Goal: Navigation & Orientation: Understand site structure

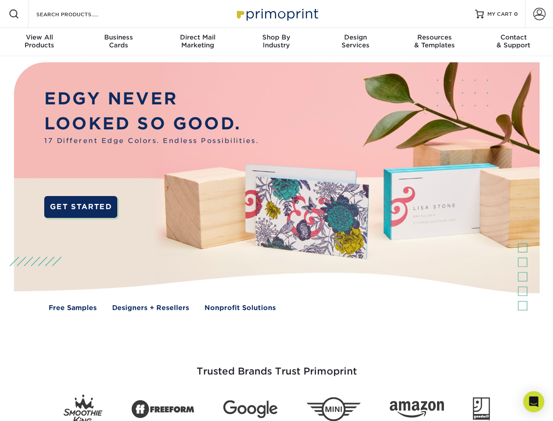
click at [276, 210] on img at bounding box center [277, 193] width 548 height 274
click at [14, 14] on span at bounding box center [14, 14] width 11 height 11
click at [539, 14] on span at bounding box center [540, 14] width 12 height 12
click at [39, 42] on div "View All Products" at bounding box center [39, 41] width 79 height 16
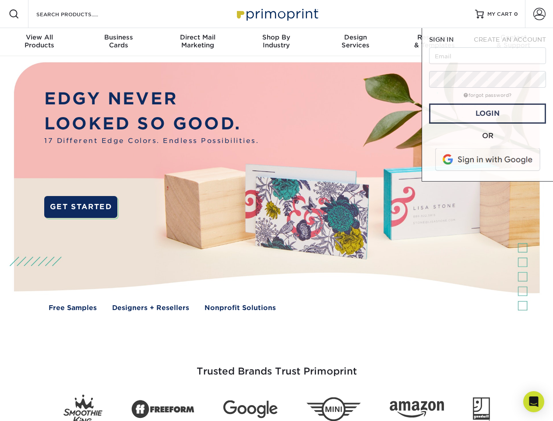
click at [118, 42] on div "Business Cards" at bounding box center [118, 41] width 79 height 16
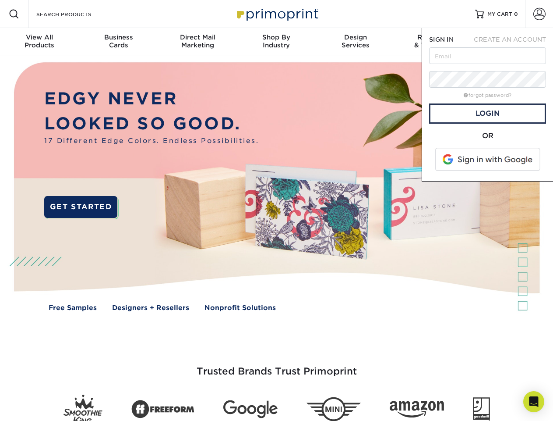
click at [198, 42] on div "Direct Mail Marketing" at bounding box center [197, 41] width 79 height 16
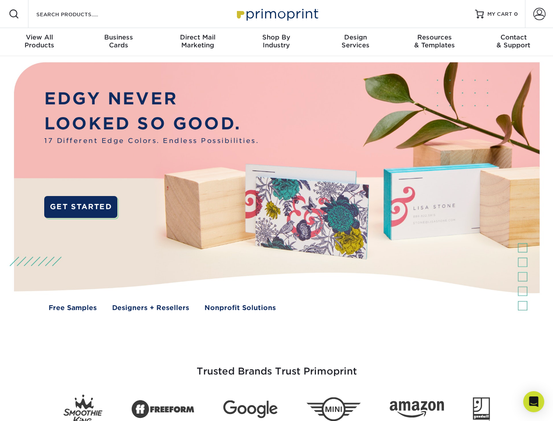
click at [276, 42] on div "Shop By Industry" at bounding box center [276, 41] width 79 height 16
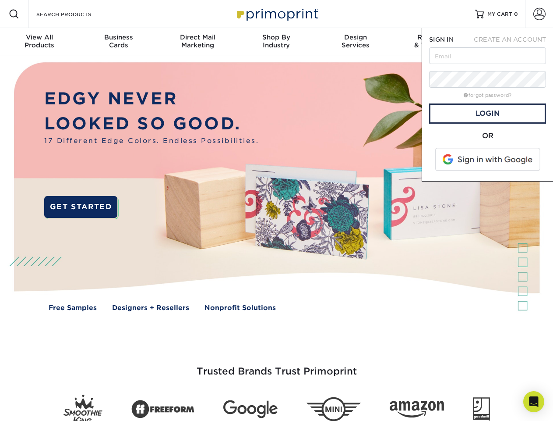
click at [356, 42] on div "Design Services" at bounding box center [355, 41] width 79 height 16
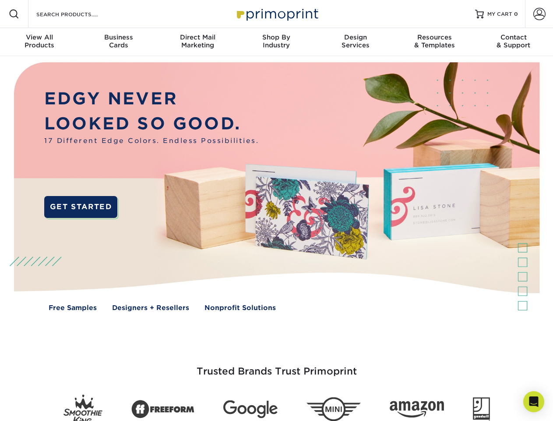
click at [435, 42] on span "SIGN IN" at bounding box center [441, 39] width 25 height 7
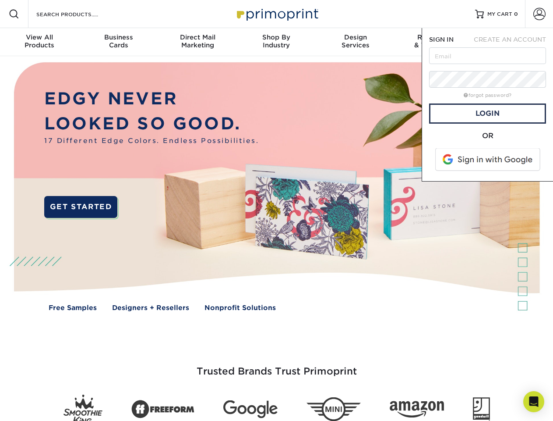
click at [514, 42] on div "Contact & Support" at bounding box center [513, 41] width 79 height 16
